Goal: Communication & Community: Answer question/provide support

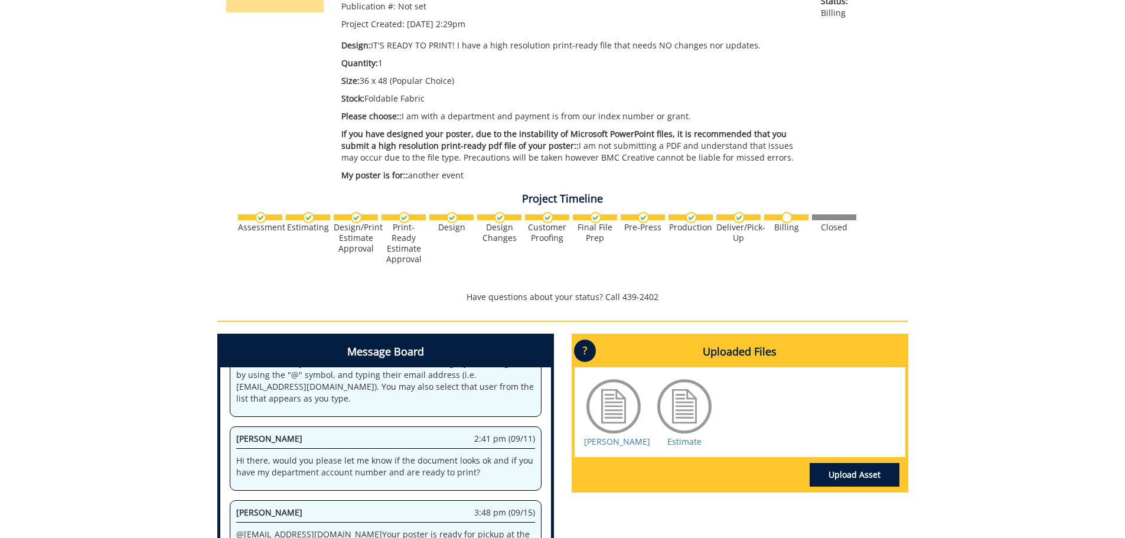
scroll to position [354, 0]
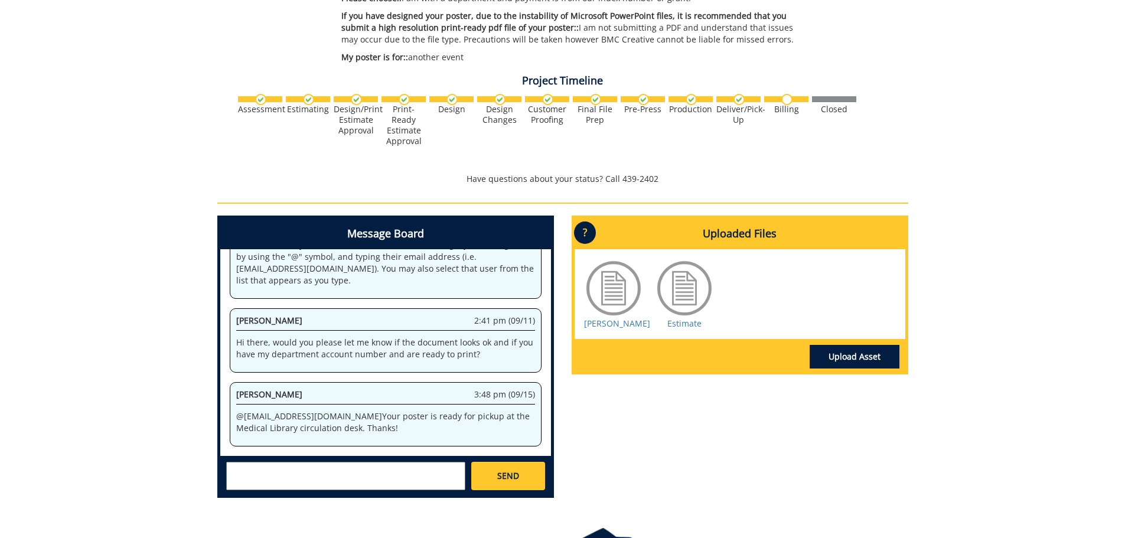
click at [392, 487] on textarea at bounding box center [345, 476] width 239 height 28
type textarea "t"
drag, startPoint x: 459, startPoint y: 415, endPoint x: 522, endPoint y: 413, distance: 63.2
click at [522, 413] on p "@ [EMAIL_ADDRESS][DOMAIN_NAME] Your poster is ready for pickup at the Medical L…" at bounding box center [385, 422] width 299 height 24
copy p "[GEOGRAPHIC_DATA]"
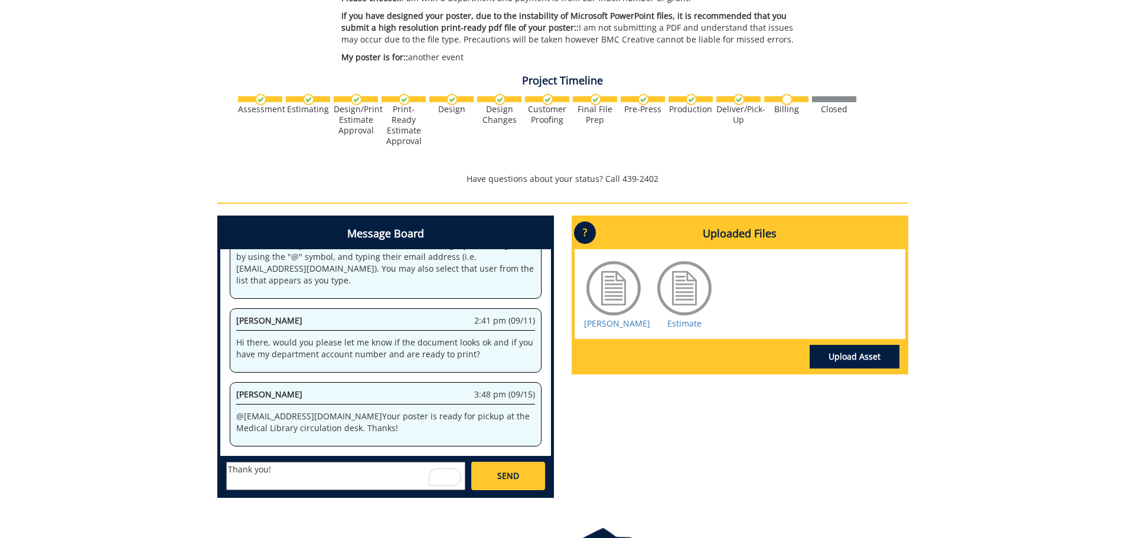
click at [283, 478] on textarea "Thank you!" at bounding box center [345, 476] width 239 height 28
paste textarea "VA-[STREET_ADDRESS]"
click at [445, 469] on textarea "Thank you! Would you please kindly confirm the address? [STREET_ADDRESS]" at bounding box center [345, 476] width 239 height 28
click at [267, 470] on textarea "Thank you! Would you please kindly confirm the address? [STREET_ADDRESS]" at bounding box center [345, 476] width 239 height 28
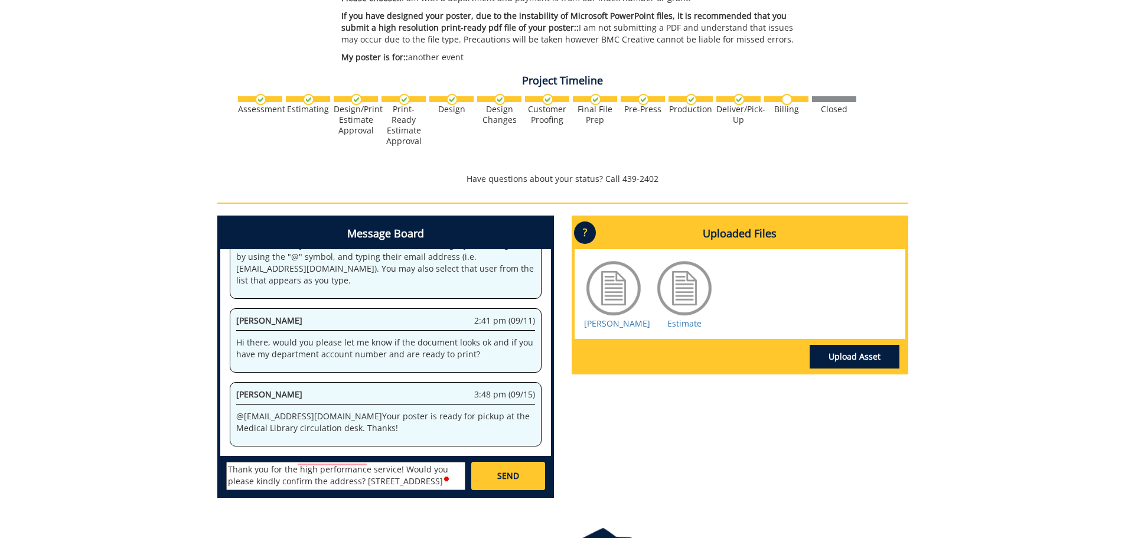
click at [368, 484] on textarea "Thank you for the high performance service! Would you please kindly confirm the…" at bounding box center [345, 476] width 239 height 28
type textarea "Thank you for the high performance service! Would you please kindly confirm the…"
click at [509, 479] on span "SEND" at bounding box center [508, 476] width 22 height 12
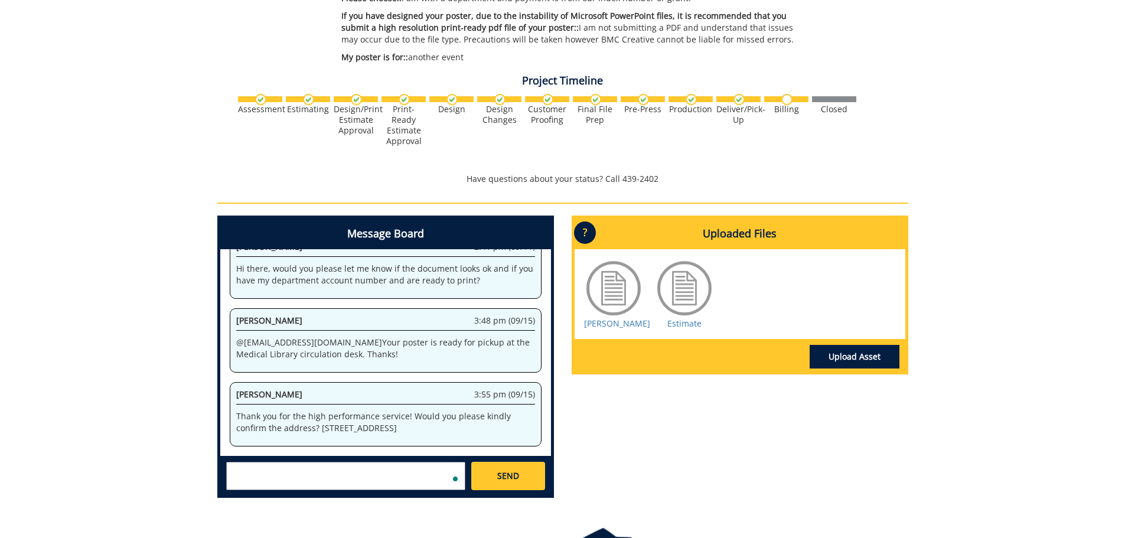
click at [435, 474] on textarea "To enrich screen reader interactions, please activate Accessibility in Grammarl…" at bounding box center [345, 476] width 239 height 28
click at [364, 476] on textarea "To enrich screen reader interactions, please activate Accessibility in Grammarl…" at bounding box center [345, 476] width 239 height 28
click at [387, 465] on textarea "I will pick it up before 4:30 pm [DATE]" at bounding box center [345, 476] width 239 height 28
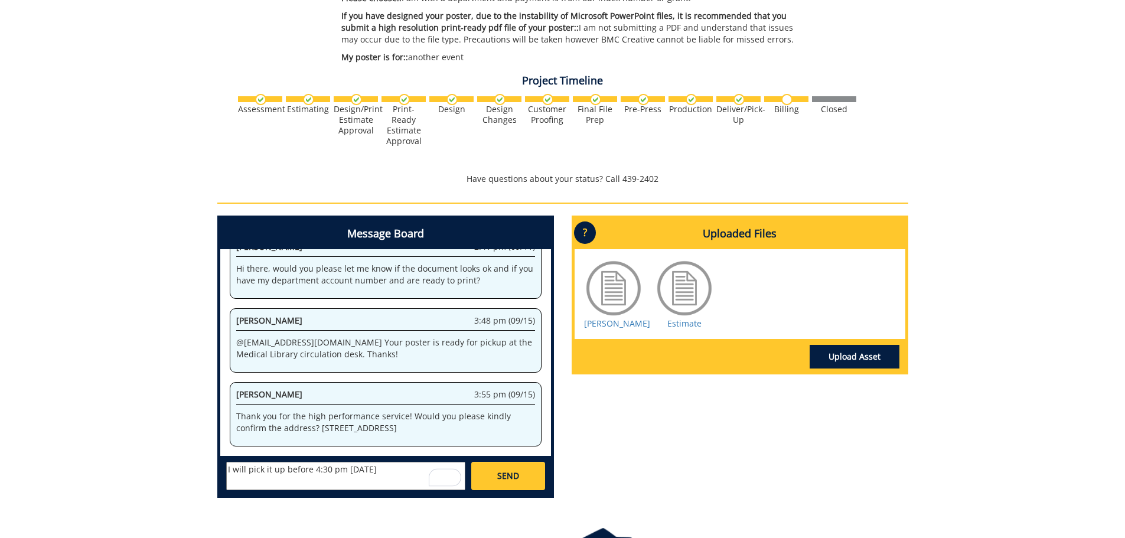
type textarea "I will pick it up before 4:30 pm [DATE]"
click at [511, 477] on span "SEND" at bounding box center [508, 476] width 22 height 12
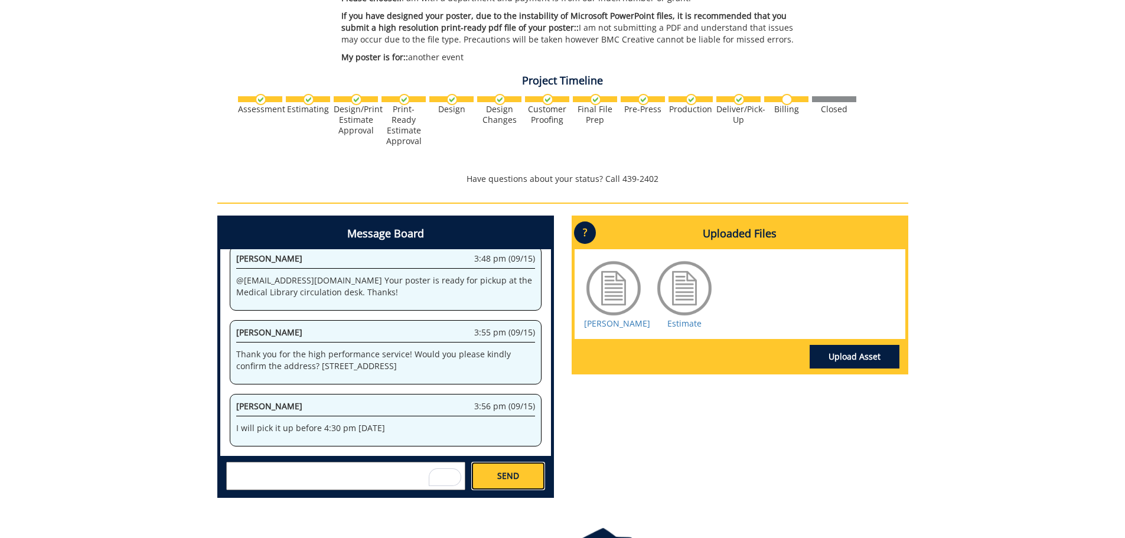
scroll to position [6065, 0]
click at [745, 429] on div "Message Board System 2:29 pm (09/11) Welcome to the Project Messenger. All mess…" at bounding box center [562, 362] width 709 height 292
click at [980, 253] on div "260487-A JingyuanZhang-Posters: Scientific/Research Estimate Approver: [EMAIL_A…" at bounding box center [562, 138] width 1125 height 739
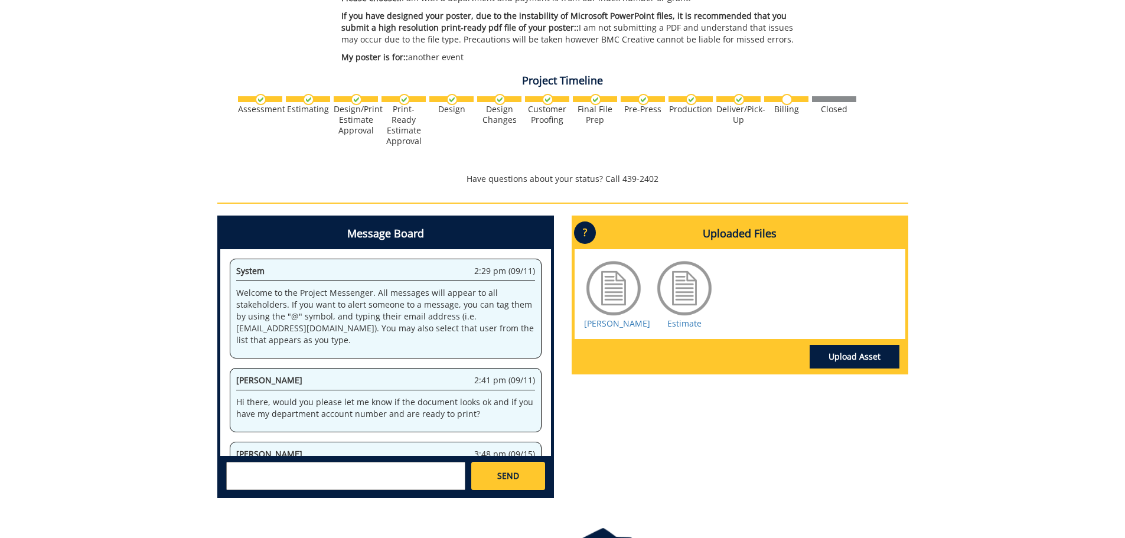
scroll to position [195, 0]
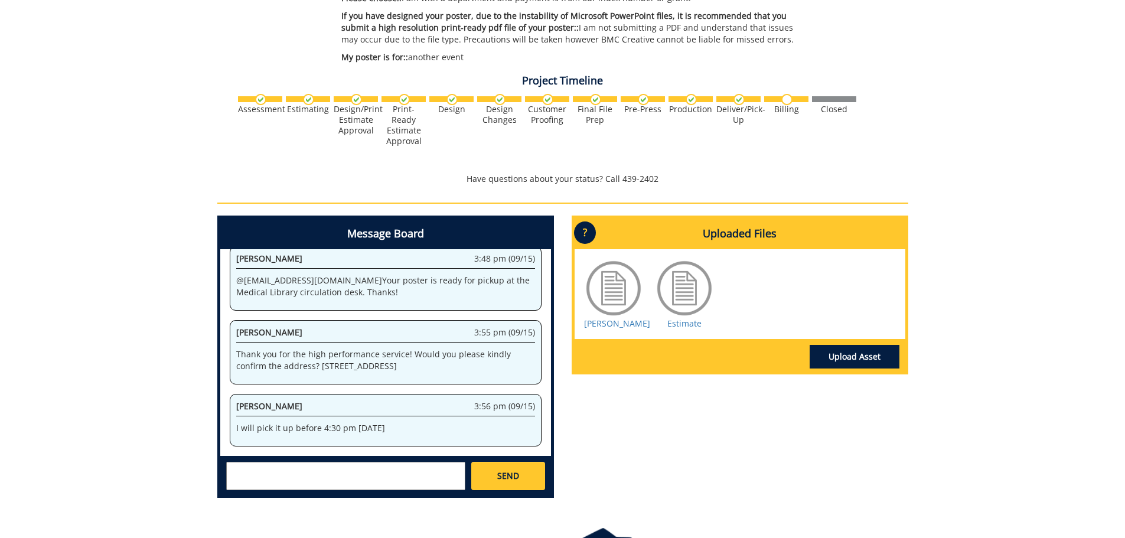
scroll to position [413, 0]
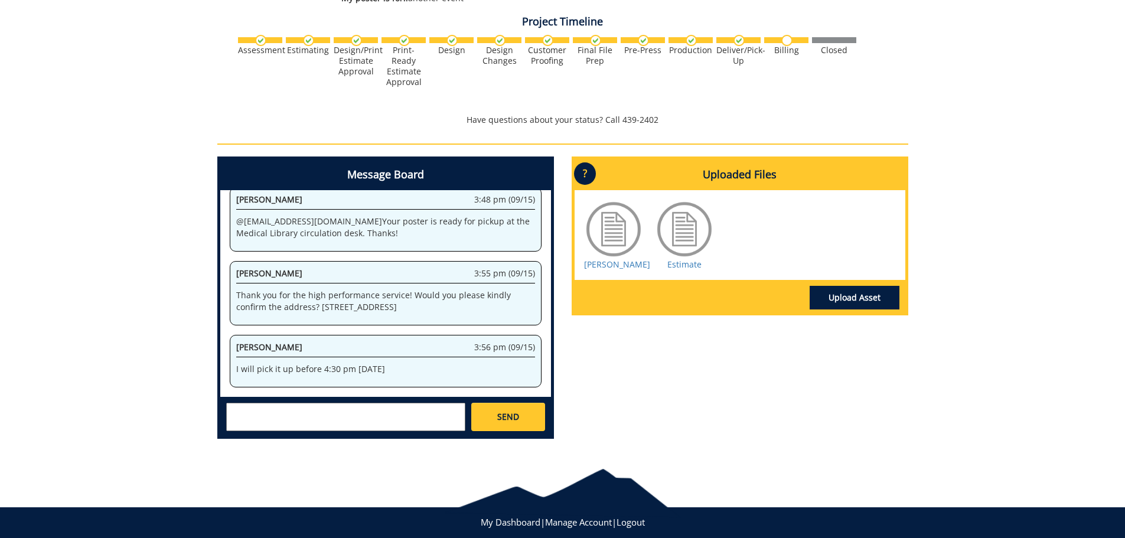
click at [947, 384] on div "260487-A JingyuanZhang-Posters: Scientific/Research Estimate Approver: [EMAIL_A…" at bounding box center [562, 78] width 1125 height 739
